Goal: Communication & Community: Answer question/provide support

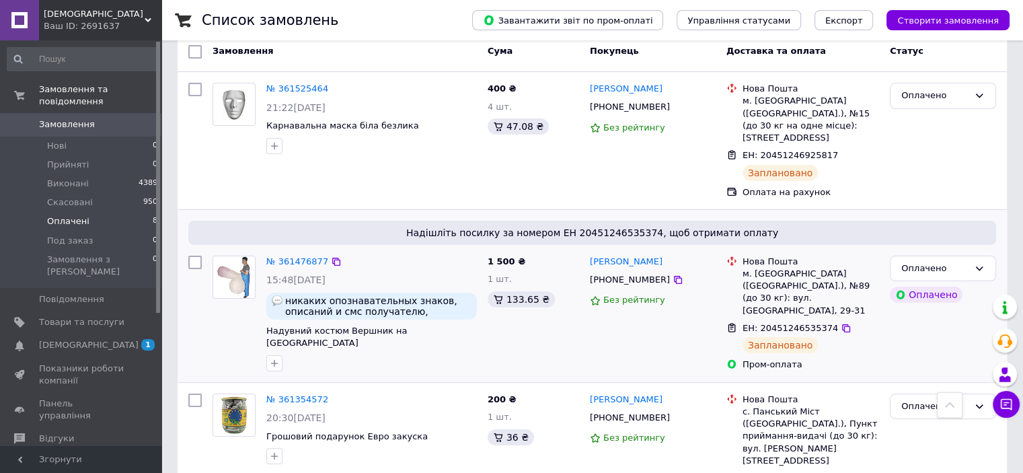
scroll to position [77, 0]
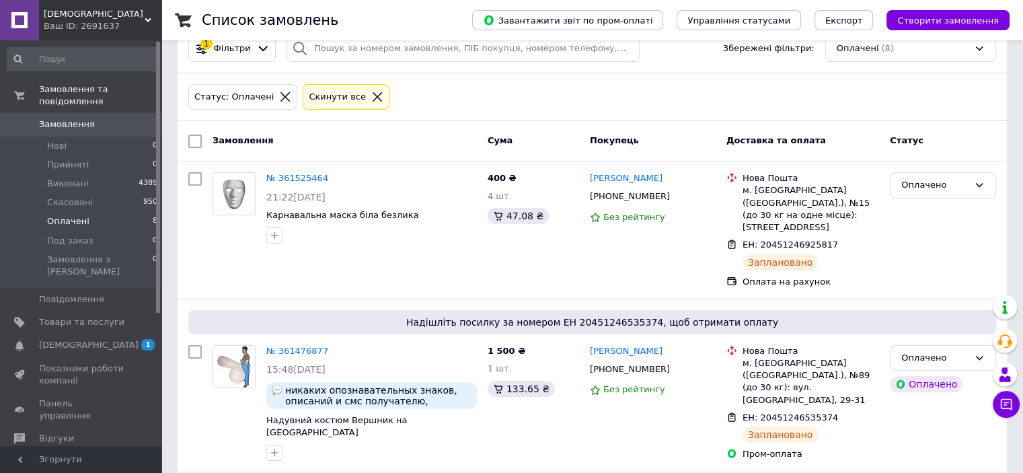
click at [371, 99] on icon at bounding box center [377, 97] width 12 height 12
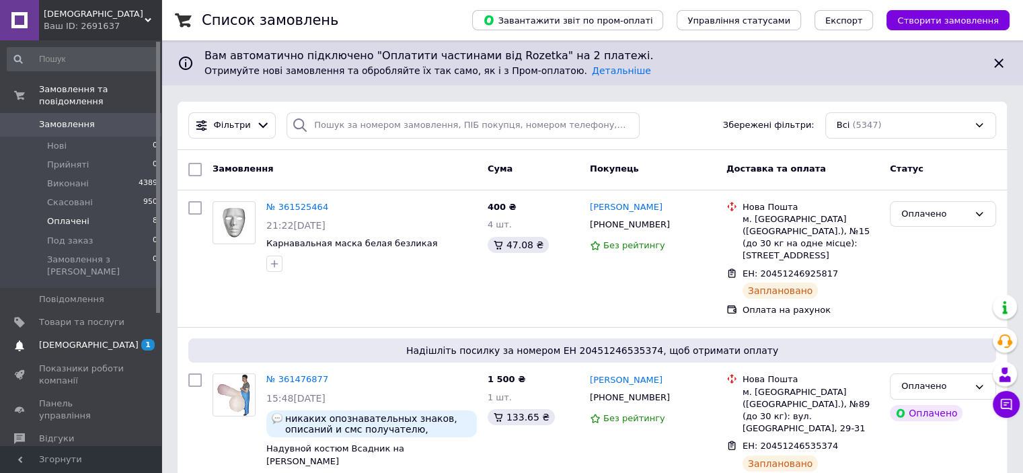
click at [75, 339] on span "[DEMOGRAPHIC_DATA]" at bounding box center [89, 345] width 100 height 12
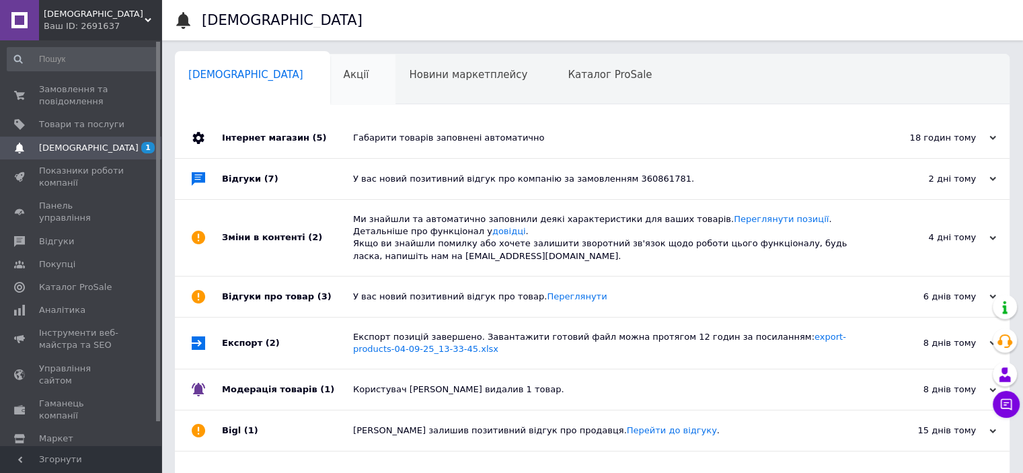
click at [330, 85] on div "Акції 0" at bounding box center [363, 79] width 66 height 51
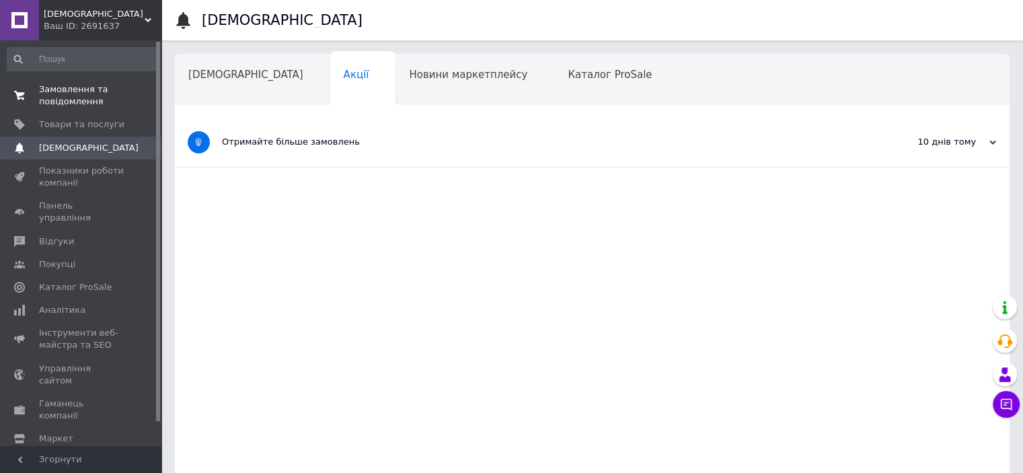
click at [69, 89] on span "Замовлення та повідомлення" at bounding box center [81, 95] width 85 height 24
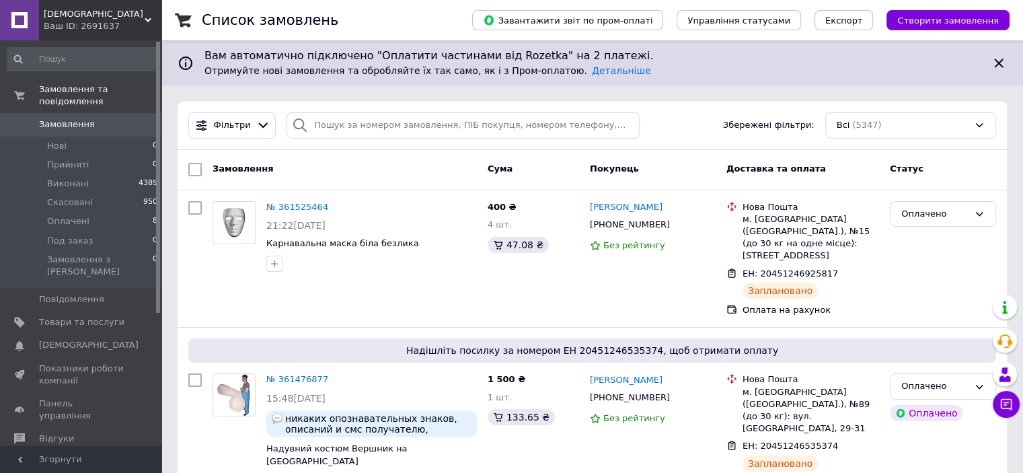
scroll to position [1109, 0]
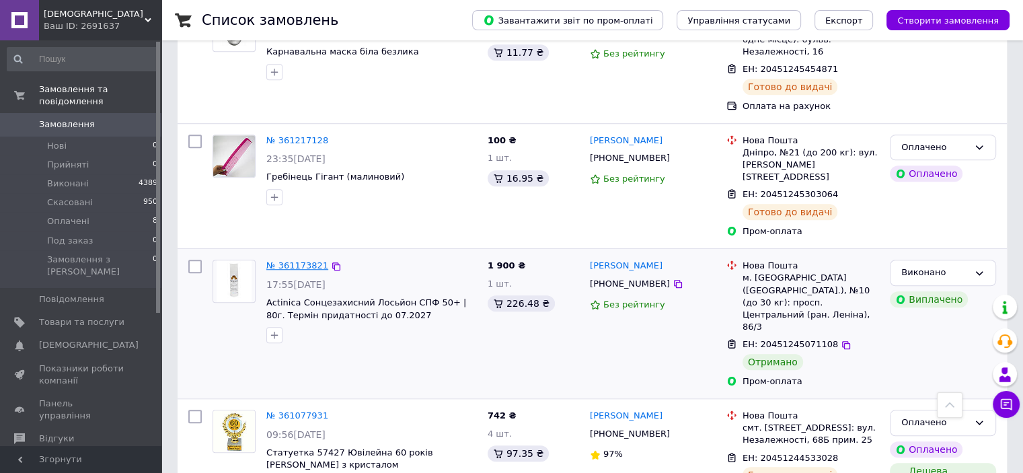
click at [301, 260] on link "№ 361173821" at bounding box center [297, 265] width 62 height 10
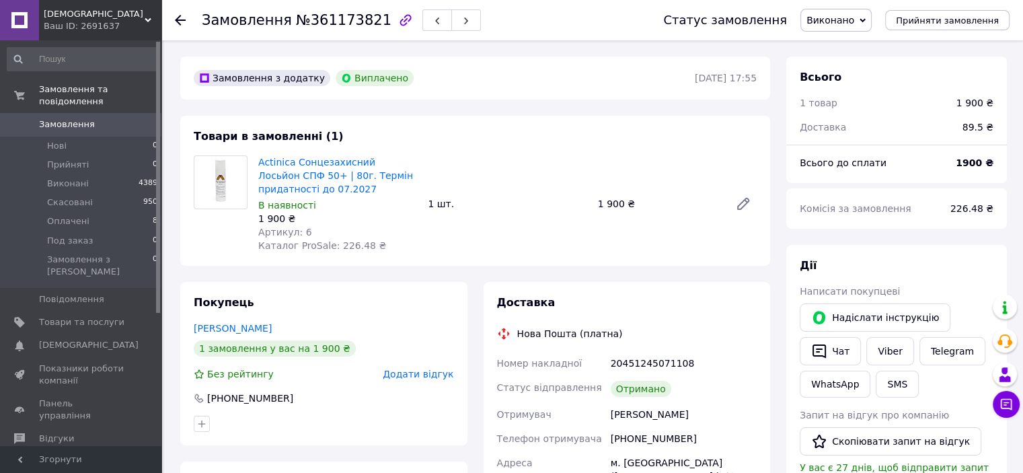
scroll to position [62, 0]
click at [877, 348] on link "Viber" at bounding box center [889, 351] width 47 height 28
click at [859, 438] on button "Скопіювати запит на відгук" at bounding box center [890, 441] width 182 height 28
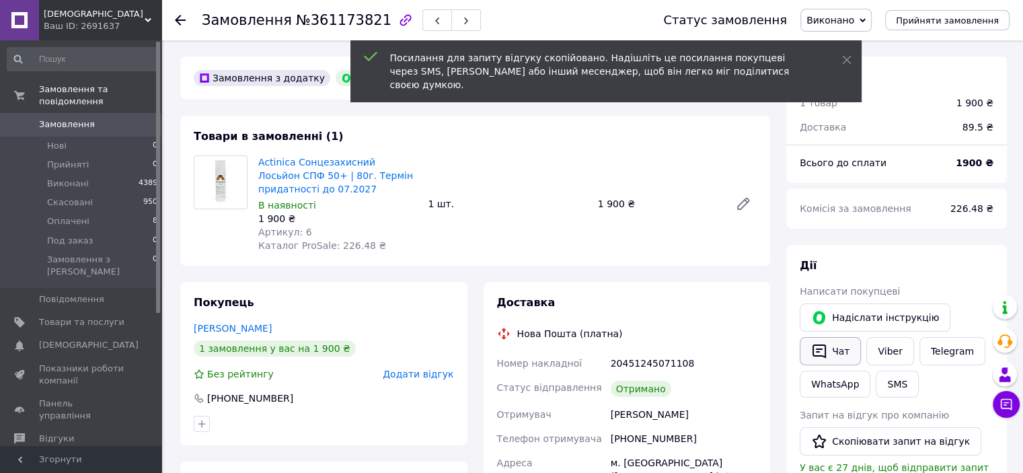
click at [841, 352] on button "Чат" at bounding box center [829, 351] width 61 height 28
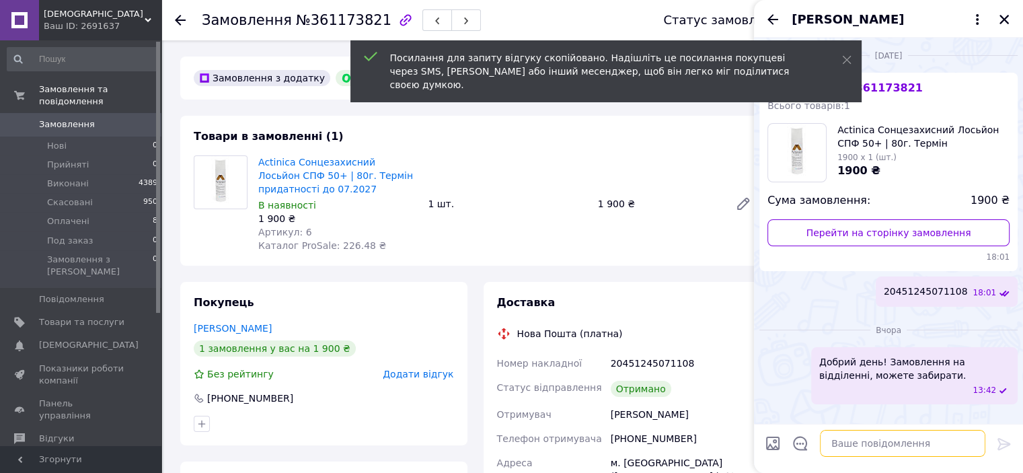
click at [890, 444] on textarea at bounding box center [902, 443] width 165 height 27
paste textarea "https://prom.ua/s/eK2yQQ78GWJ"
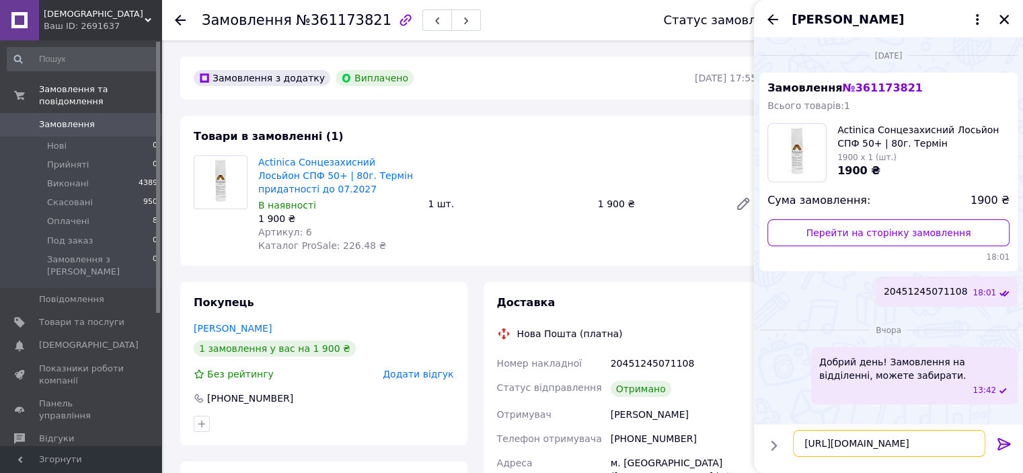
click at [801, 442] on textarea "https://prom.ua/s/eK2yQQ78GWJ" at bounding box center [889, 443] width 192 height 27
paste textarea "Добрий день! Будемо дуже вдячні, якщо ви поділитесь своїми враженнями про нашу …"
type textarea "Добрий день! Будемо дуже вдячні, якщо ви поділитесь своїми враженнями про нашу …"
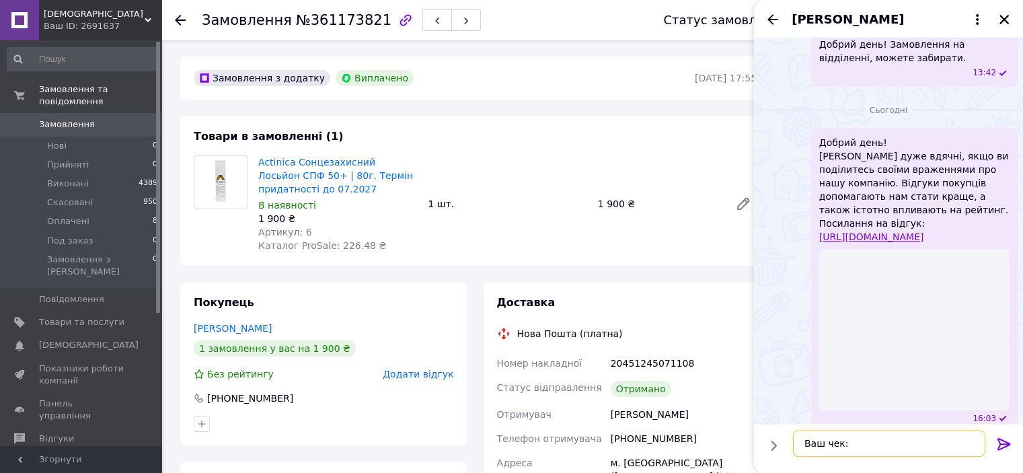
scroll to position [250, 0]
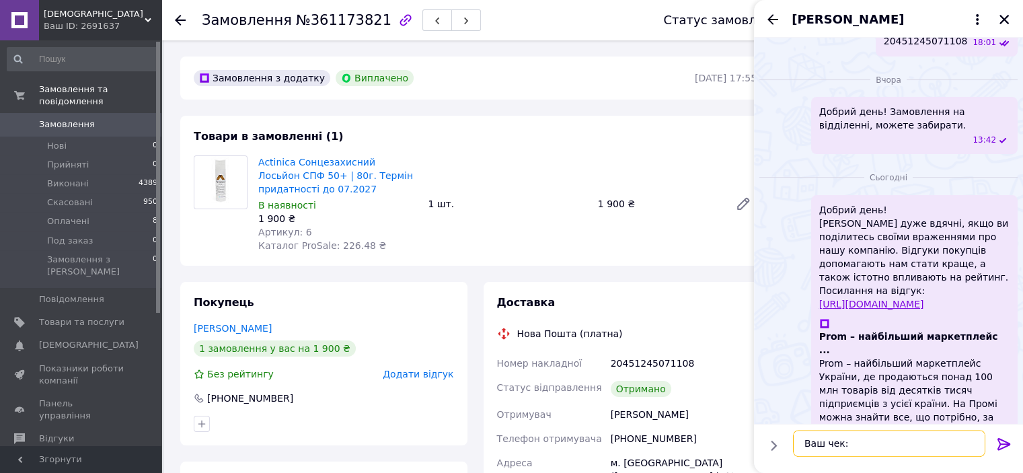
paste textarea "https://kasa.vchasno.ua/check-viewer/Uw4J-Te-5II"
type textarea "Ваш чек: https://kasa.vchasno.ua/check-viewer/Uw4J-Te-5II"
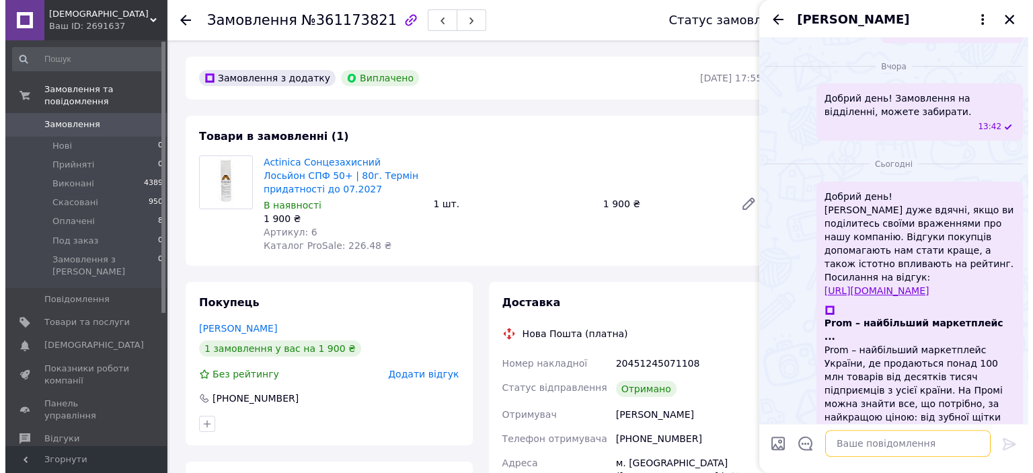
scroll to position [494, 0]
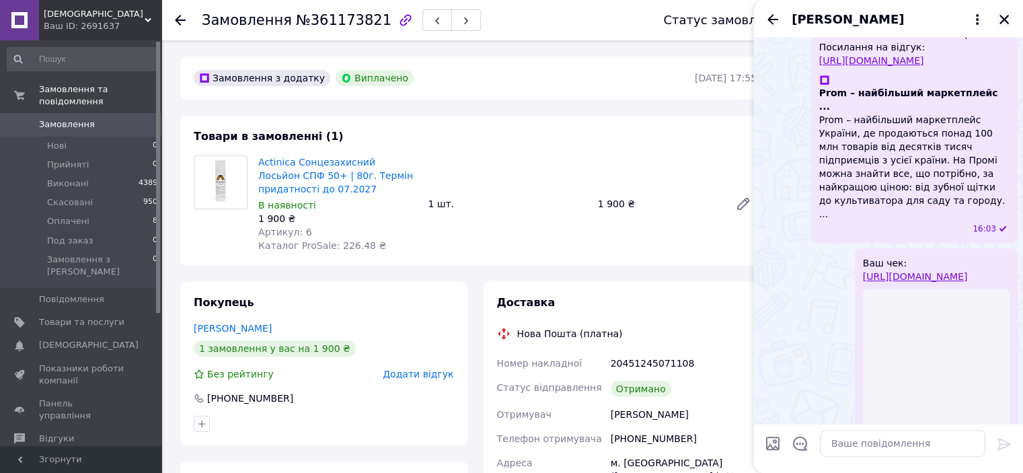
click at [1006, 15] on icon "Закрити" at bounding box center [1004, 19] width 12 height 12
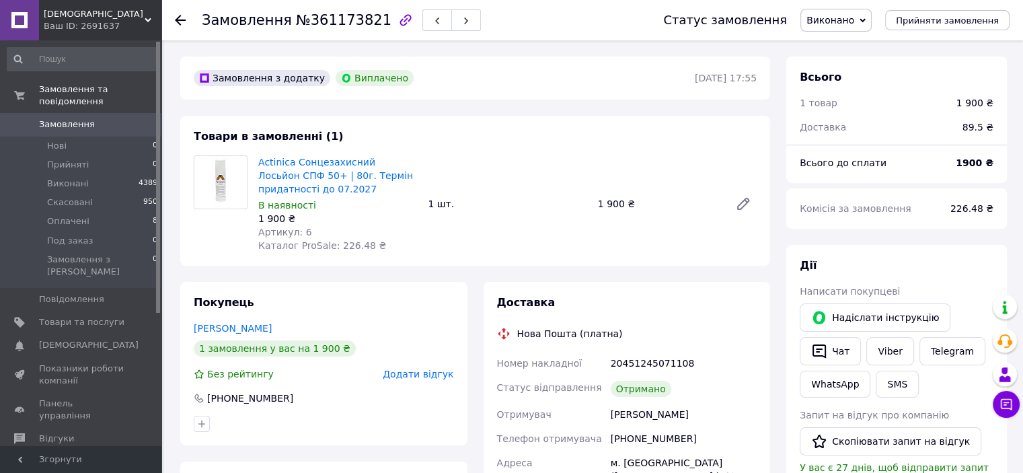
click at [73, 118] on span "Замовлення" at bounding box center [67, 124] width 56 height 12
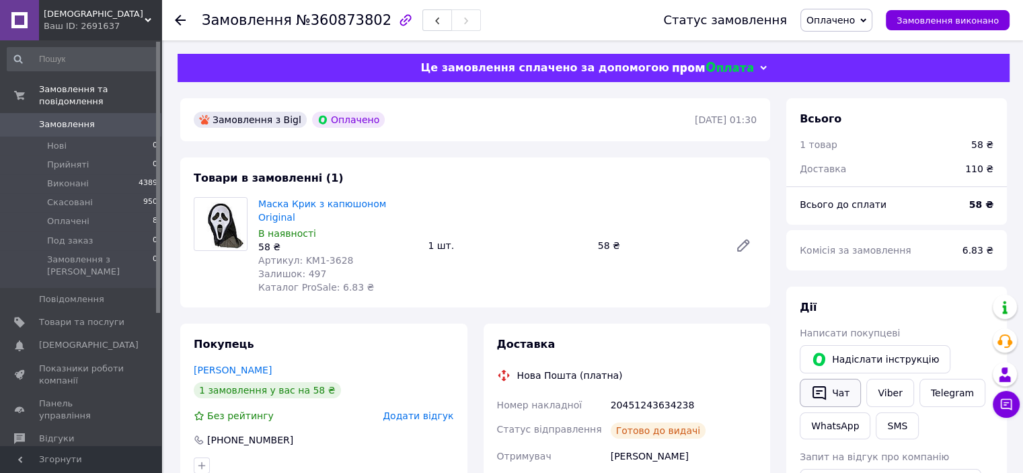
click at [839, 397] on button "Чат" at bounding box center [829, 393] width 61 height 28
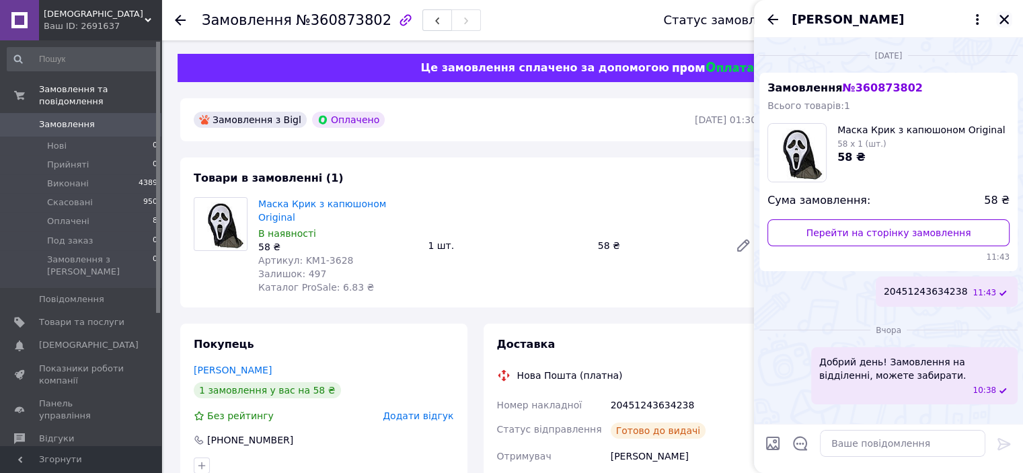
click at [1004, 18] on icon "Закрити" at bounding box center [1003, 19] width 9 height 9
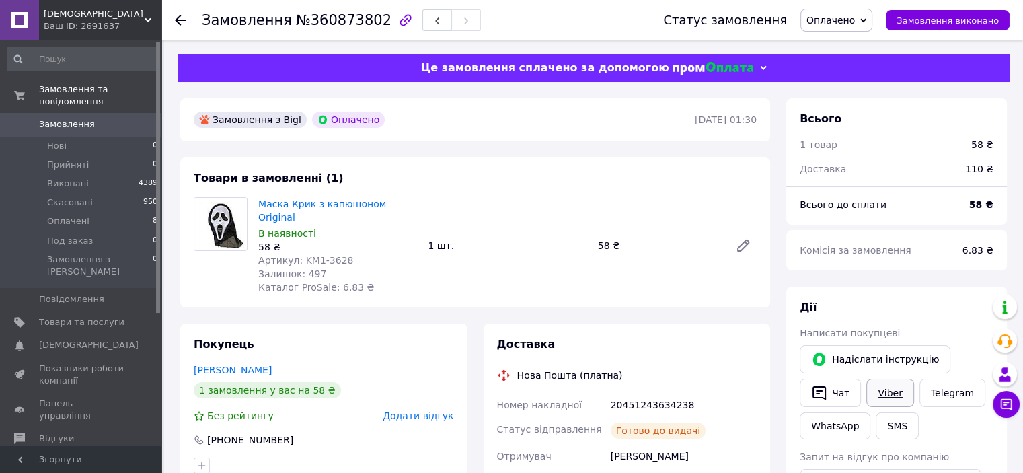
click at [889, 390] on link "Viber" at bounding box center [889, 393] width 47 height 28
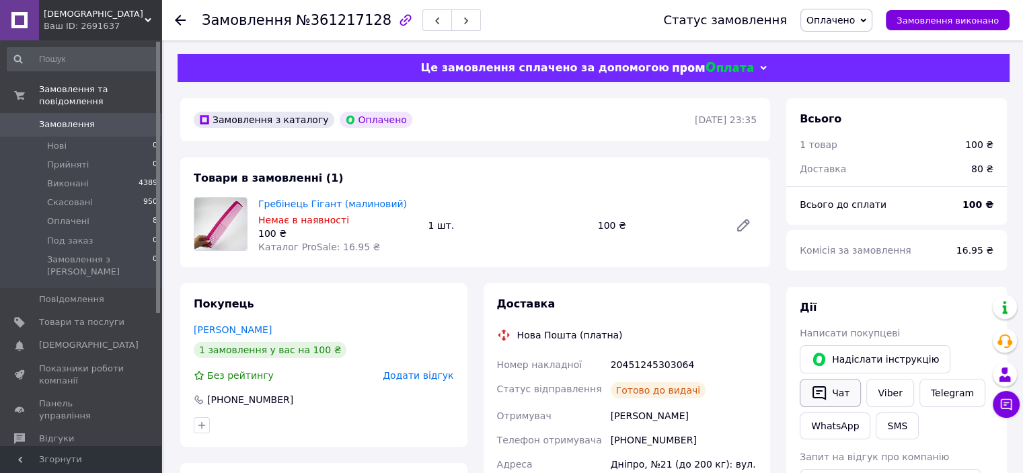
click at [843, 389] on button "Чат" at bounding box center [829, 393] width 61 height 28
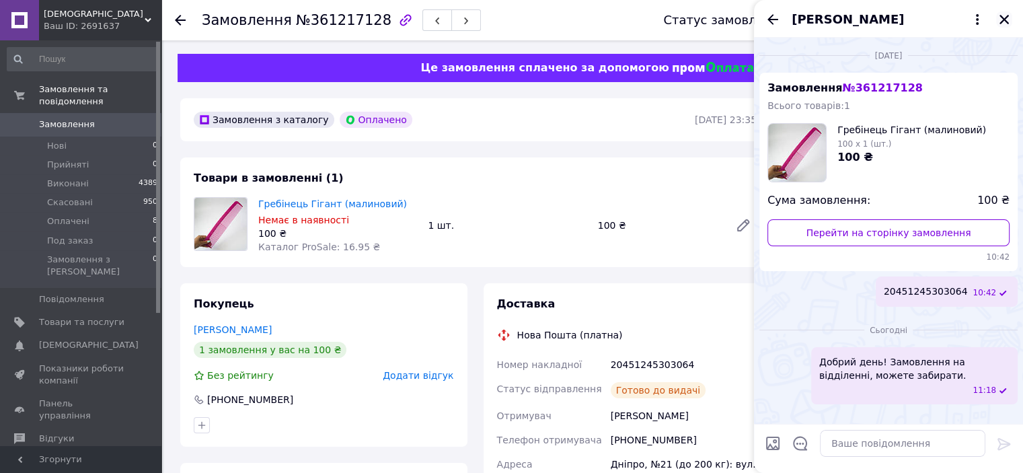
click at [1003, 19] on icon "Закрити" at bounding box center [1003, 19] width 9 height 9
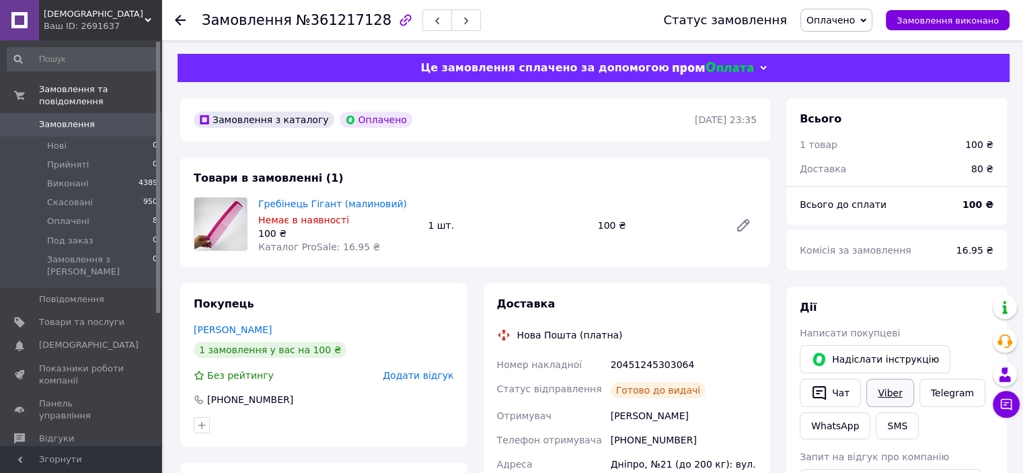
click at [888, 389] on link "Viber" at bounding box center [889, 393] width 47 height 28
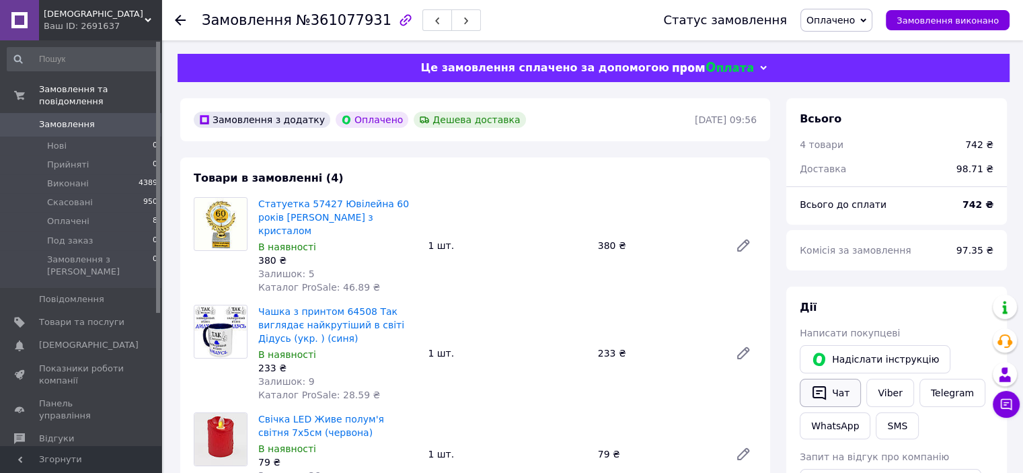
click at [842, 391] on button "Чат" at bounding box center [829, 393] width 61 height 28
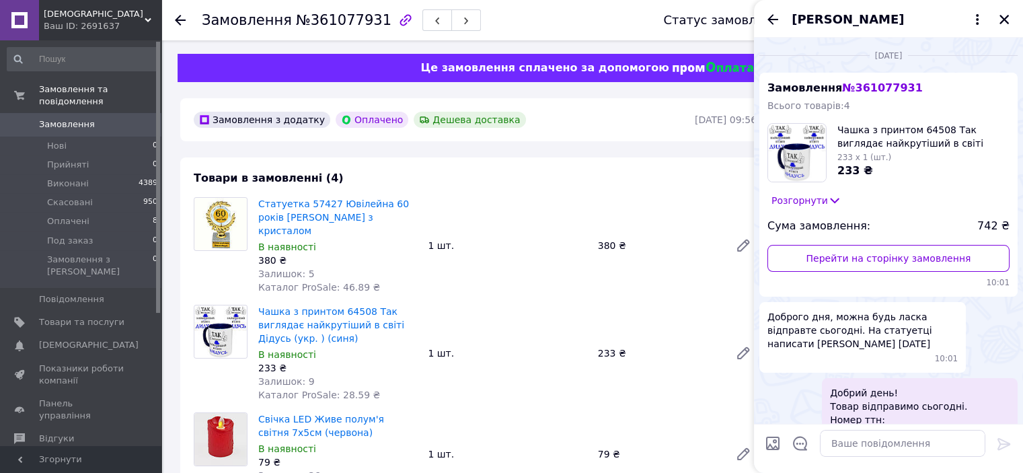
scroll to position [672, 0]
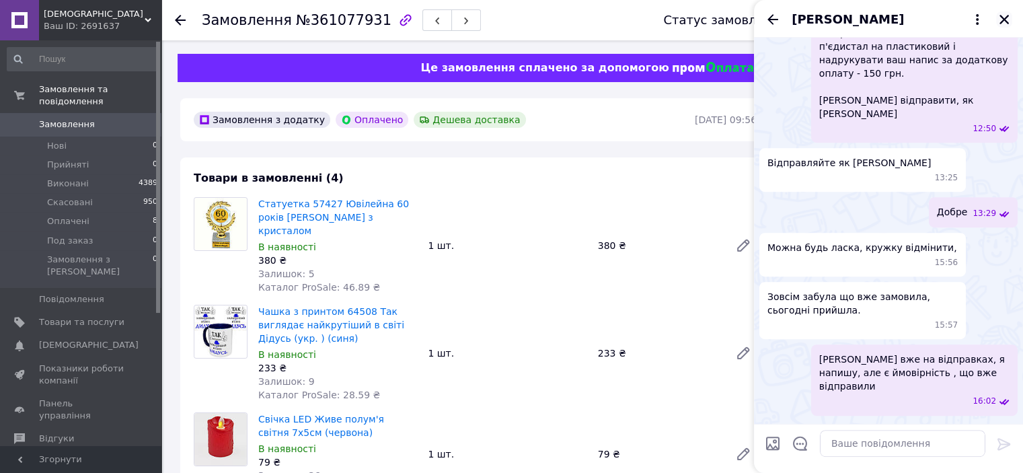
click at [1001, 21] on icon "Закрити" at bounding box center [1003, 19] width 9 height 9
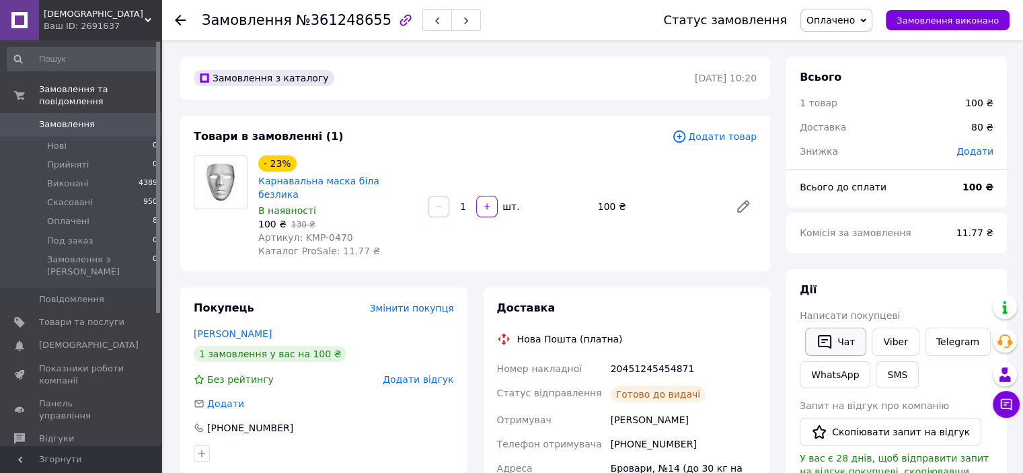
click at [847, 348] on button "Чат" at bounding box center [835, 341] width 61 height 28
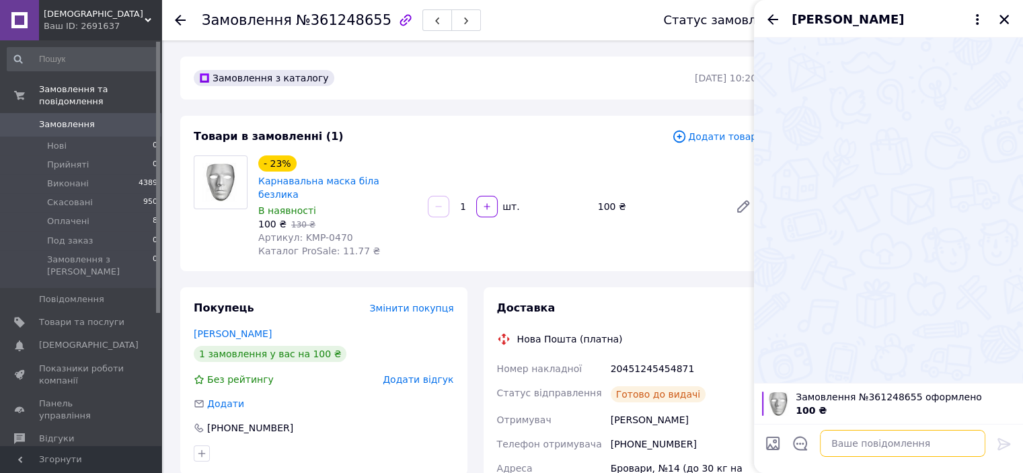
click at [879, 448] on textarea at bounding box center [902, 443] width 165 height 27
paste textarea "Добрий день! Замовлення на відділенні, можете забирати."
type textarea "Добрий день! Замовлення на відділенні, можете забирати."
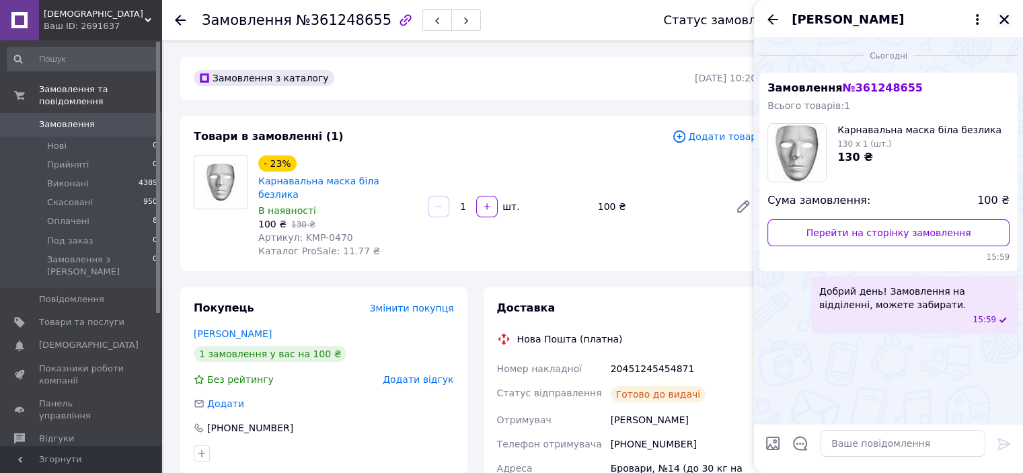
click at [1005, 19] on icon "Закрити" at bounding box center [1004, 19] width 12 height 12
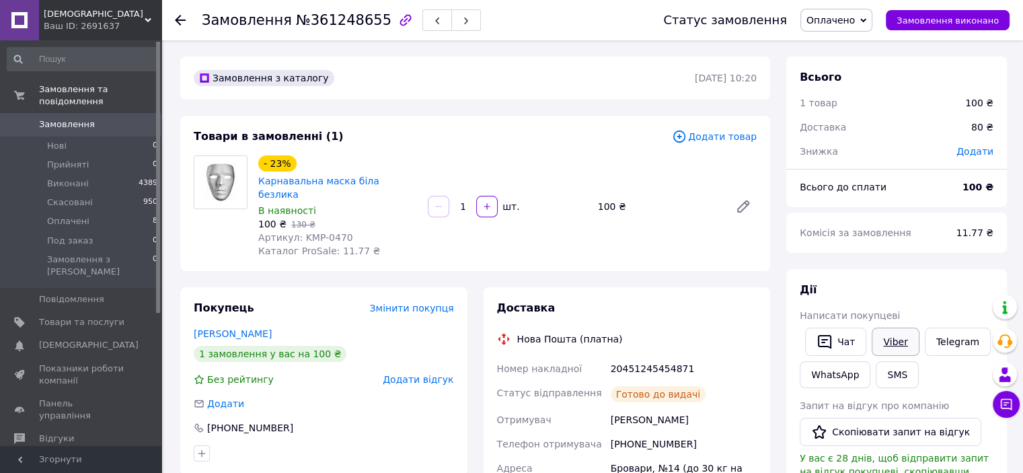
click at [892, 340] on link "Viber" at bounding box center [894, 341] width 47 height 28
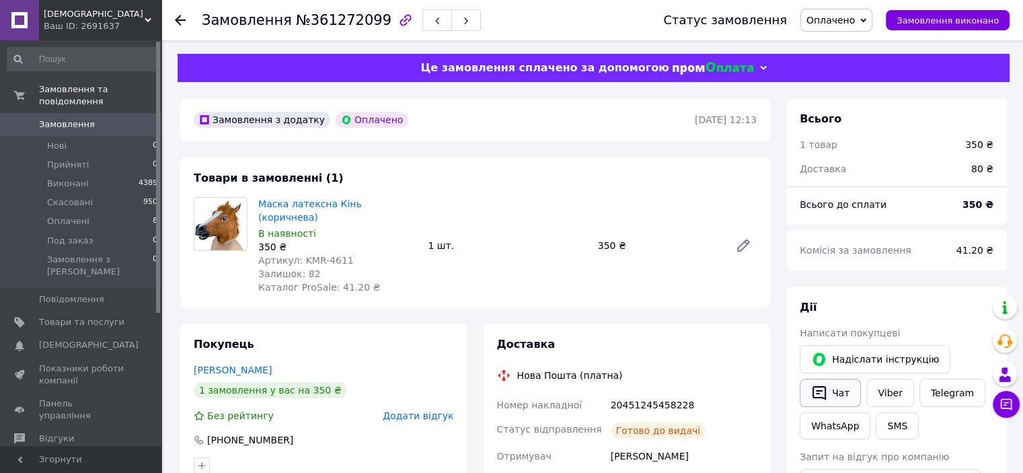
click at [848, 393] on button "Чат" at bounding box center [829, 393] width 61 height 28
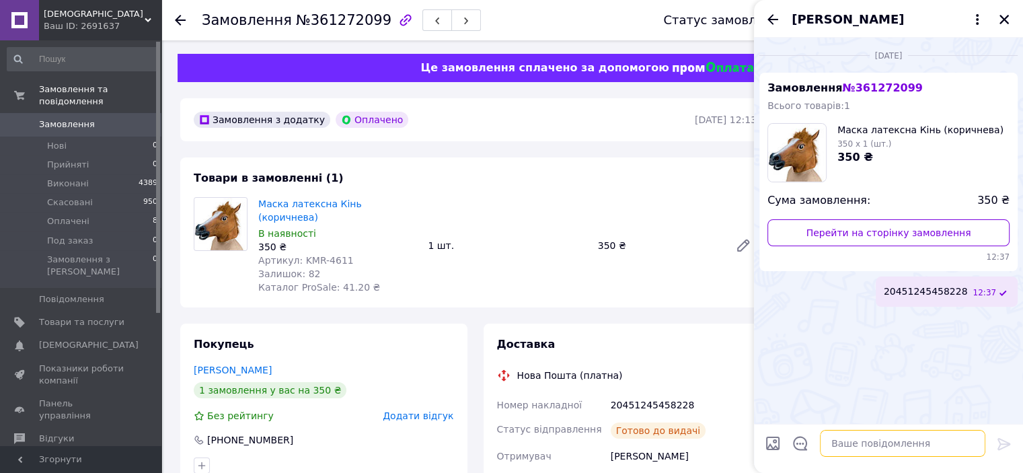
click at [877, 443] on textarea at bounding box center [902, 443] width 165 height 27
paste textarea "Добрий день! Замовлення на відділенні, можете забирати."
type textarea "Добрий день! Замовлення на відділенні, можете забирати."
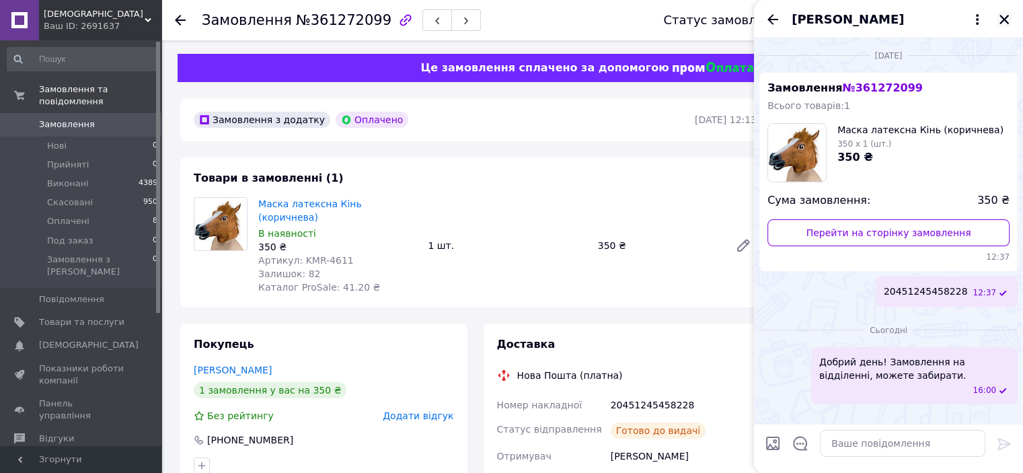
click at [1005, 20] on icon "Закрити" at bounding box center [1003, 19] width 9 height 9
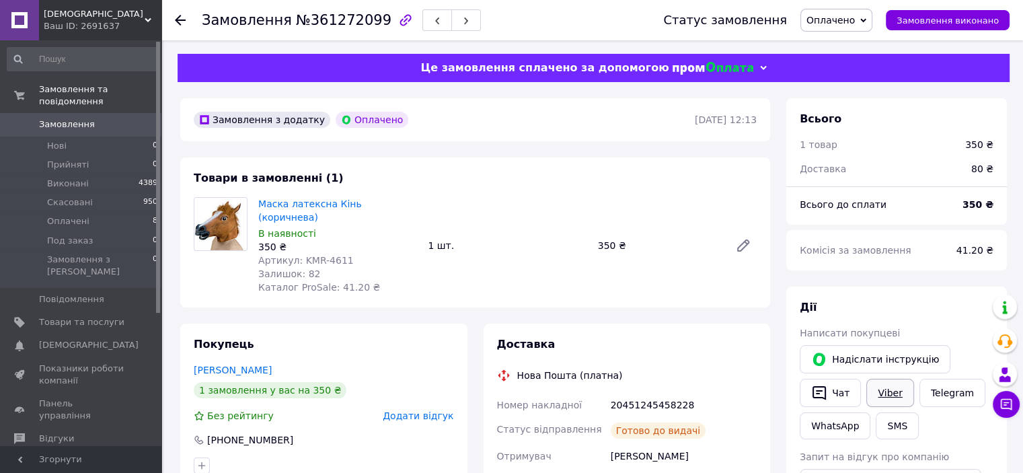
click at [888, 393] on link "Viber" at bounding box center [889, 393] width 47 height 28
click at [652, 393] on div "20451245458228" at bounding box center [683, 405] width 151 height 24
copy div "20451245458228"
